Goal: Information Seeking & Learning: Learn about a topic

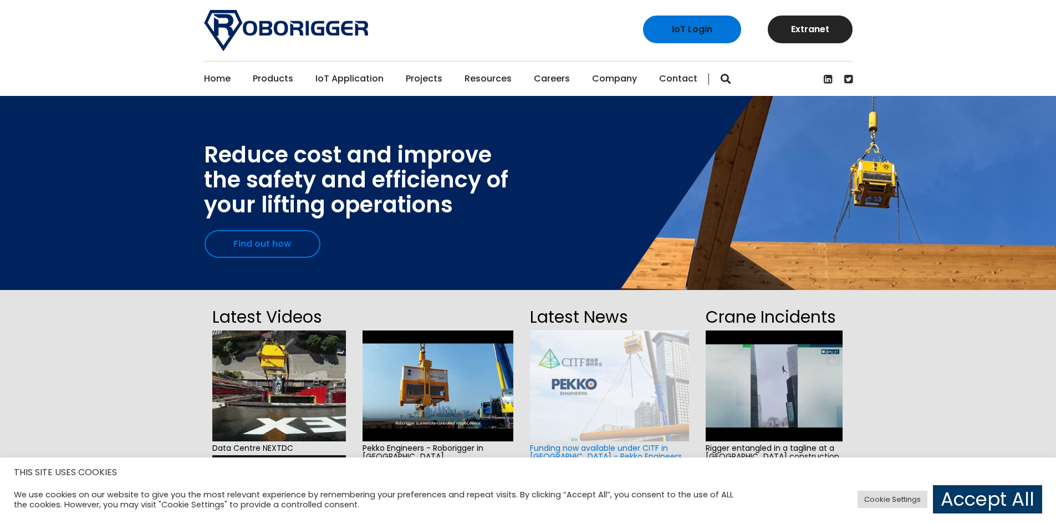
click at [234, 229] on link "Find out how" at bounding box center [263, 244] width 116 height 28
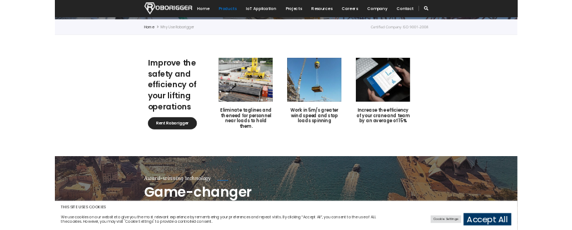
scroll to position [277, 0]
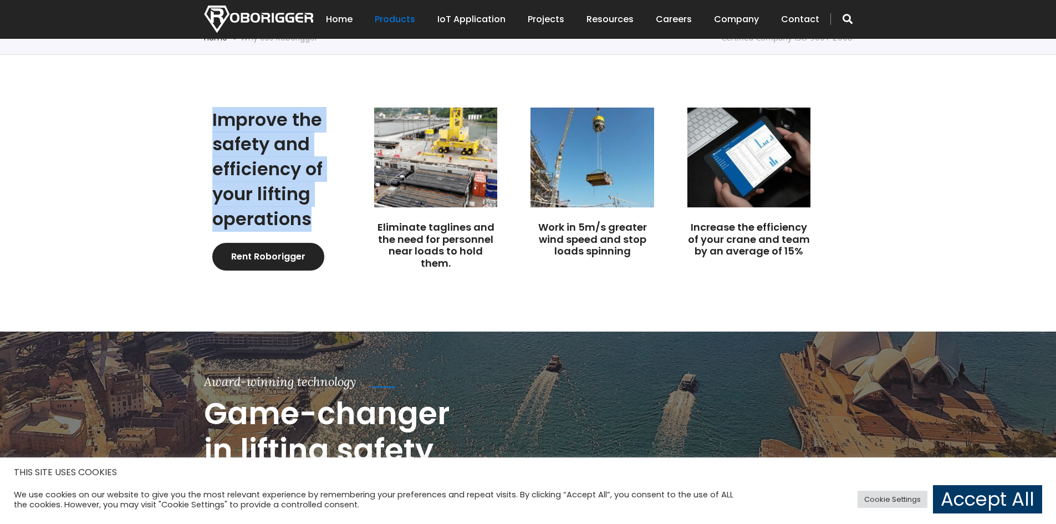
drag, startPoint x: 213, startPoint y: 115, endPoint x: 313, endPoint y: 218, distance: 143.9
click at [313, 218] on h2 "Improve the safety and efficiency of your lifting operations" at bounding box center [276, 170] width 129 height 124
copy h2 "Improve the safety and efficiency of your lifting operations"
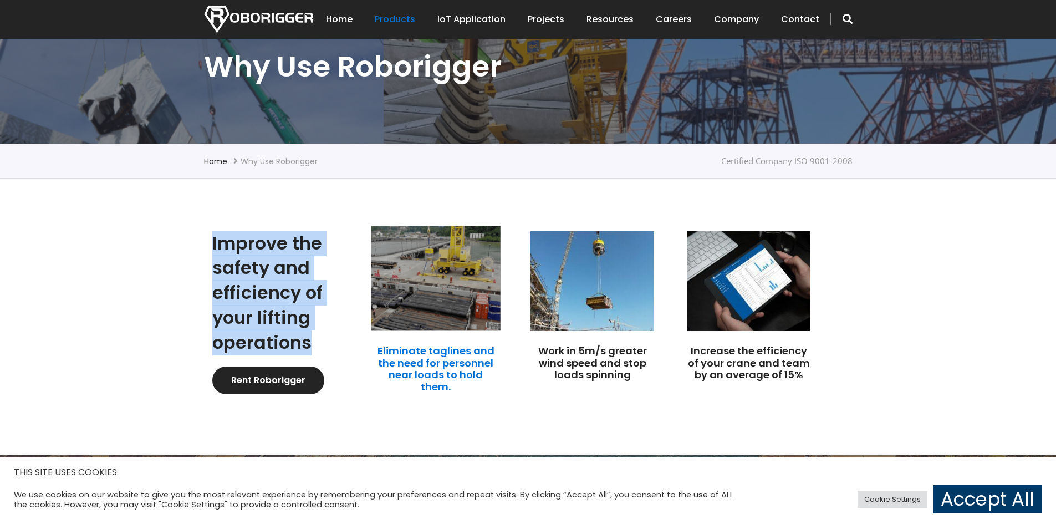
scroll to position [166, 0]
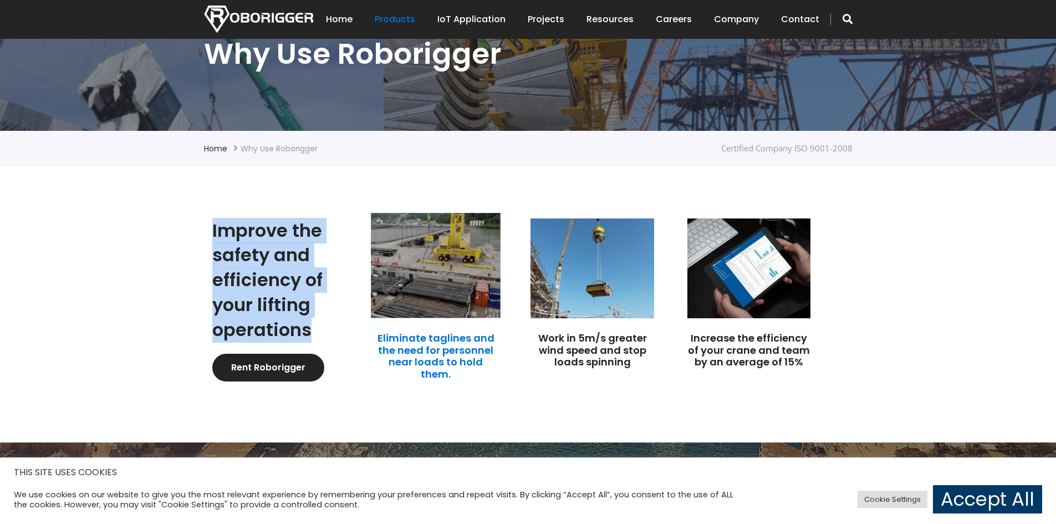
click at [456, 367] on link "Eliminate taglines and the need for personnel near loads to hold them." at bounding box center [436, 356] width 117 height 50
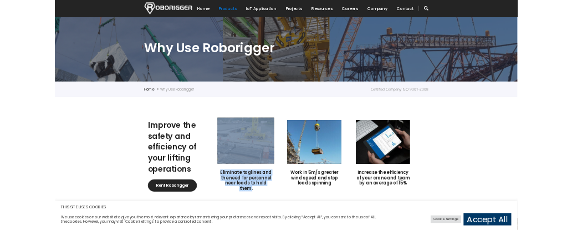
scroll to position [111, 0]
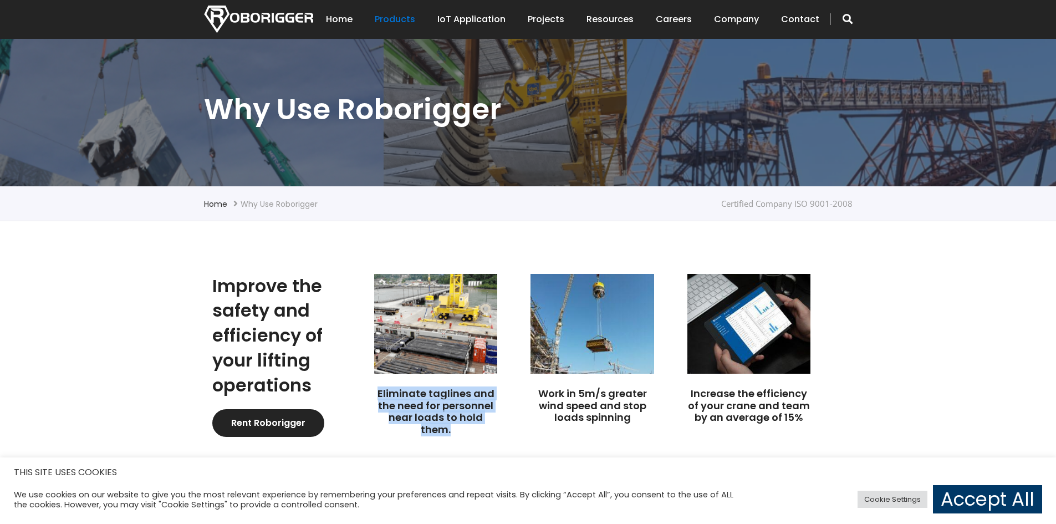
drag, startPoint x: 454, startPoint y: 320, endPoint x: 370, endPoint y: 389, distance: 108.4
click at [370, 389] on div "Eliminate taglines and the need for personnel near loads to hold them." at bounding box center [444, 358] width 156 height 169
copy link "Eliminate taglines and the need for personnel near loads to hold them."
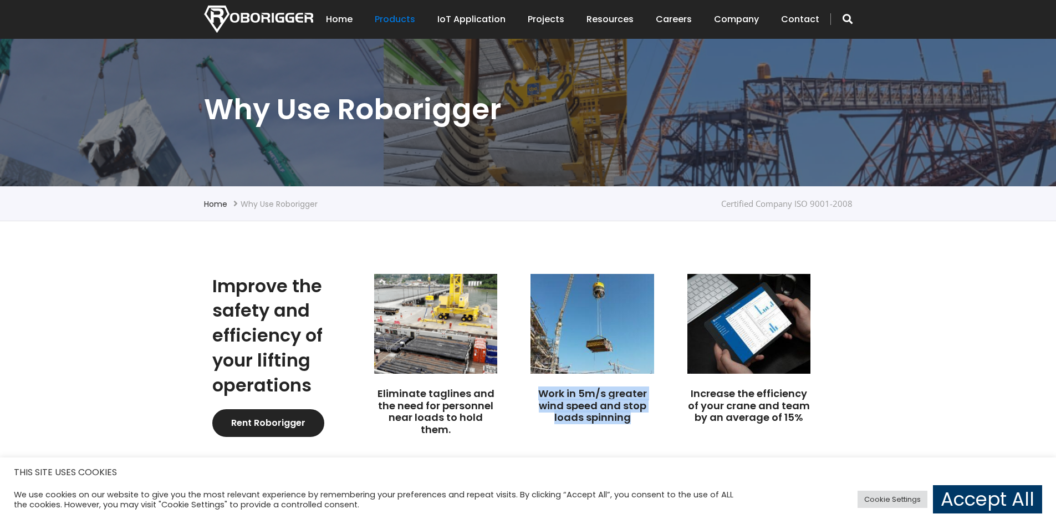
drag, startPoint x: 633, startPoint y: 418, endPoint x: 530, endPoint y: 397, distance: 105.8
click at [530, 397] on div "Work in 5m/s greater wind speed and stop loads spinning" at bounding box center [600, 352] width 156 height 156
copy link "Work in 5m/s greater wind speed and stop loads spinning"
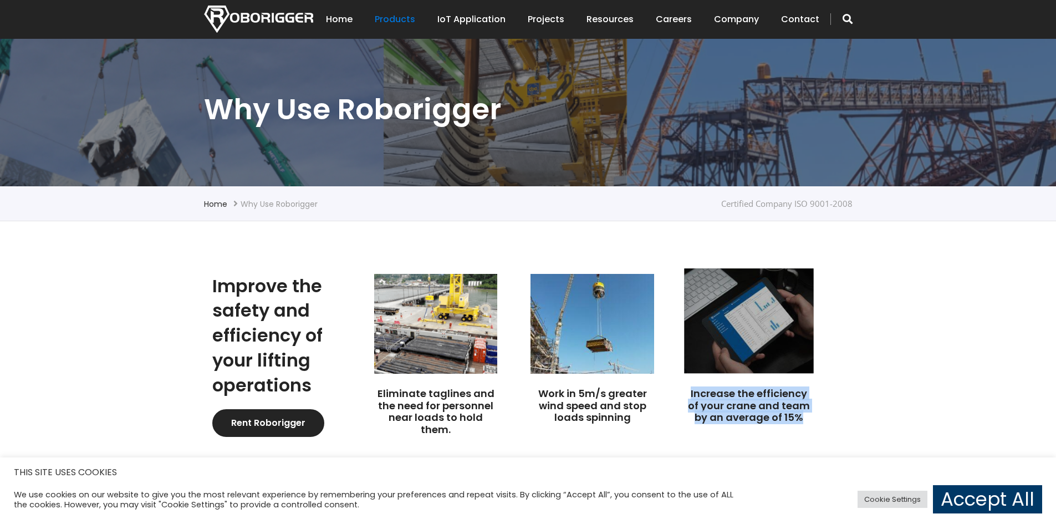
drag, startPoint x: 807, startPoint y: 418, endPoint x: 689, endPoint y: 397, distance: 120.4
click at [689, 397] on h3 "Increase the efficiency of your crane and team by an average of 15%" at bounding box center [749, 406] width 123 height 36
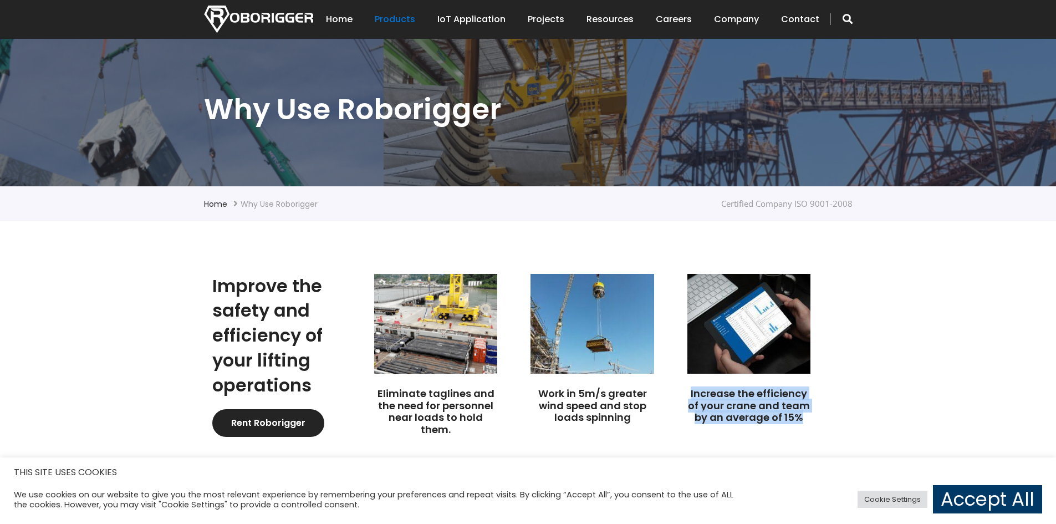
copy link "Increase the efficiency of your crane and team by an average of 15%"
